Goal: Check status: Check status

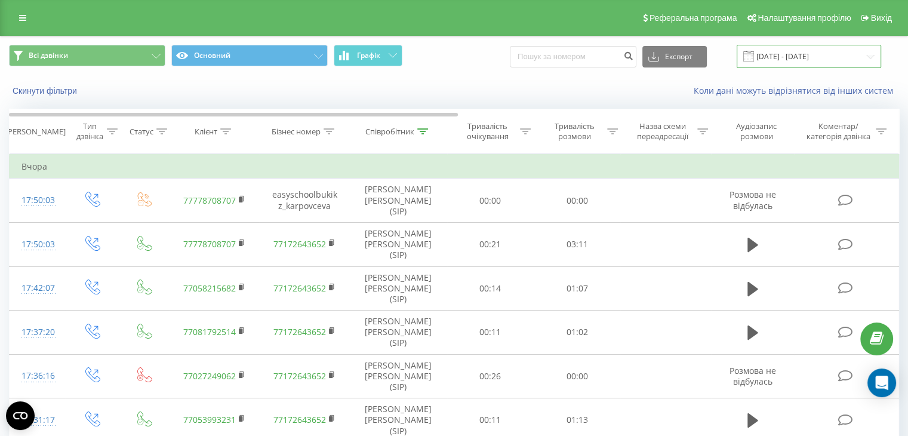
click at [781, 58] on input "[DATE] - [DATE]" at bounding box center [809, 56] width 144 height 23
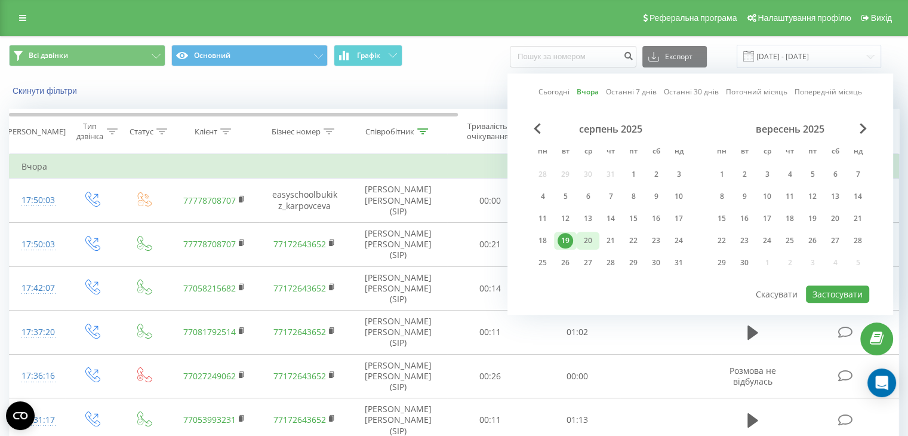
click at [590, 242] on div "20" at bounding box center [588, 241] width 16 height 16
click at [829, 288] on button "Застосувати" at bounding box center [837, 293] width 63 height 17
type input "[DATE] - [DATE]"
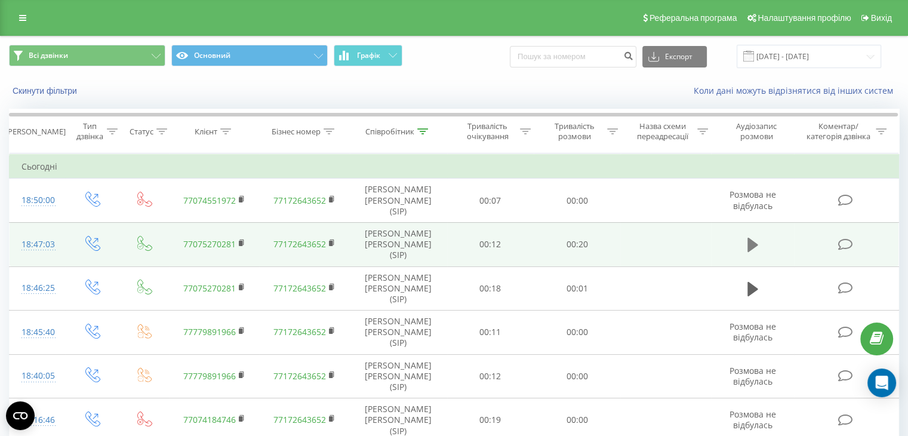
click at [750, 238] on icon at bounding box center [752, 245] width 11 height 14
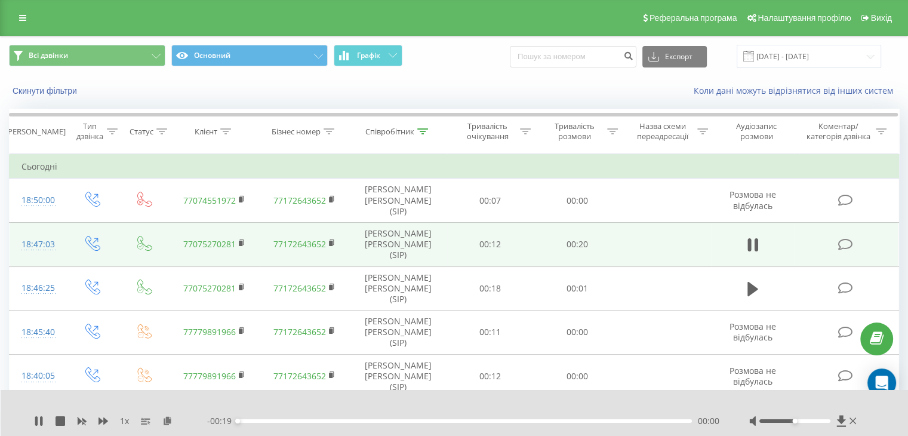
click at [260, 419] on div "00:00" at bounding box center [465, 421] width 454 height 4
click at [298, 421] on div "00:01" at bounding box center [465, 421] width 454 height 4
click at [362, 420] on div "00:02" at bounding box center [465, 421] width 454 height 4
click at [516, 421] on div "00:05" at bounding box center [465, 421] width 454 height 4
click at [43, 422] on icon at bounding box center [39, 421] width 10 height 10
